Goal: Submit feedback/report problem

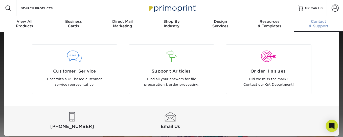
click at [322, 24] on div "Contact & Support" at bounding box center [318, 23] width 49 height 9
click at [171, 119] on div at bounding box center [170, 116] width 96 height 9
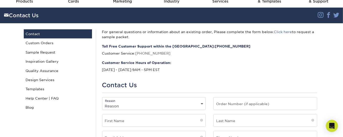
scroll to position [25, 0]
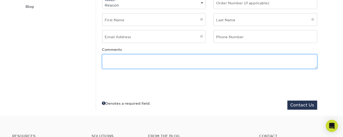
click at [116, 58] on textarea at bounding box center [209, 61] width 215 height 14
paste textarea "Hello there! Our business partner, Manual, designed the card below (front/back)…"
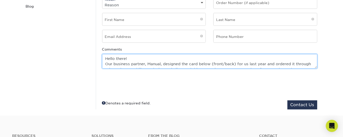
scroll to position [0, 0]
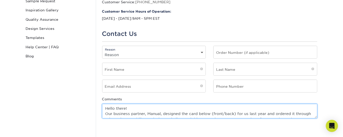
type textarea "Hello there! Our business partner, Manual, designed the card below (front/back)…"
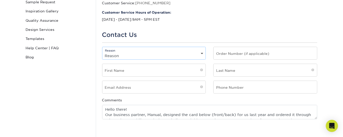
click at [126, 52] on select "Reason General File Preparation Order Status Online Design Issue with your prin…" at bounding box center [153, 55] width 103 height 7
click at [125, 55] on select "Reason General File Preparation Order Status Online Design Issue with your prin…" at bounding box center [153, 55] width 103 height 7
select select "General"
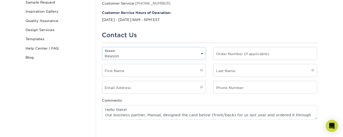
click at [102, 52] on select "Reason General File Preparation Order Status Online Design Issue with your prin…" at bounding box center [153, 55] width 103 height 7
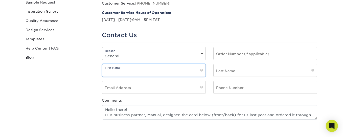
click at [169, 70] on input "text" at bounding box center [153, 70] width 103 height 12
type input "C"
type input "Carlye"
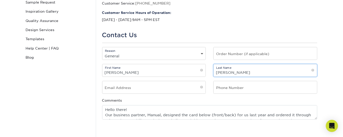
type input "Callihan"
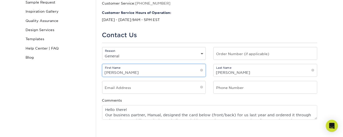
drag, startPoint x: 129, startPoint y: 74, endPoint x: 89, endPoint y: 72, distance: 40.5
click at [89, 72] on div "Contact Us Contact Custom Orders Sample Request Inspiration Gallery Quality Ass…" at bounding box center [172, 70] width 304 height 194
type input "Jared"
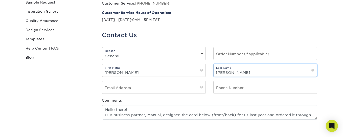
type input "Stueber"
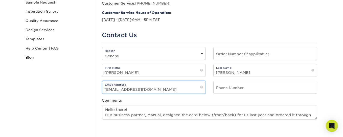
scroll to position [0, 0]
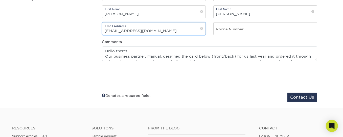
type input "billing@foursuns.com"
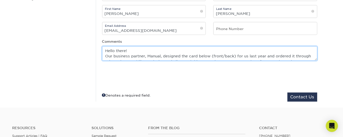
click at [175, 59] on fieldset "Reason Reason General File Preparation Order Status Online Design Issue with yo…" at bounding box center [209, 45] width 215 height 114
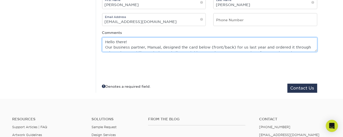
click at [168, 47] on textarea "Hello there! Our business partner, Manual, designed the card below (front/back)…" at bounding box center [209, 44] width 215 height 14
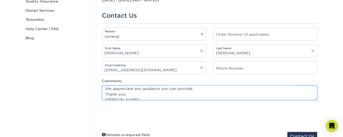
scroll to position [55, 0]
drag, startPoint x: 127, startPoint y: 98, endPoint x: 98, endPoint y: 98, distance: 29.6
click at [98, 98] on div "Comments Hello there! Our business partner, Manual, designed the card below (fr…" at bounding box center [209, 89] width 223 height 22
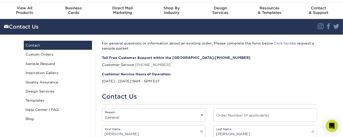
scroll to position [13, 0]
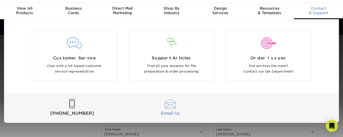
type textarea "Hello there! Our business partner, Manual, designed the card below (front/back)…"
click at [169, 110] on span "Email Us" at bounding box center [170, 113] width 96 height 6
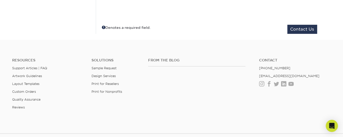
scroll to position [202, 0]
drag, startPoint x: 299, startPoint y: 74, endPoint x: 259, endPoint y: 74, distance: 39.5
click at [259, 74] on li "[EMAIL_ADDRESS][DOMAIN_NAME]" at bounding box center [295, 76] width 72 height 4
copy link "[EMAIL_ADDRESS][DOMAIN_NAME]"
